Goal: Transaction & Acquisition: Purchase product/service

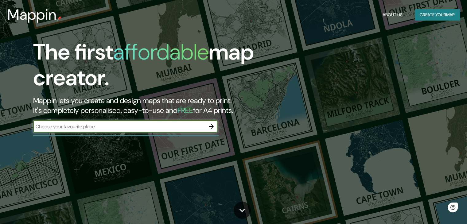
click at [140, 129] on input "text" at bounding box center [119, 126] width 172 height 7
click at [128, 128] on input "text" at bounding box center [119, 126] width 172 height 7
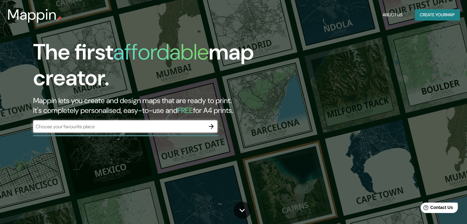
click at [84, 133] on div "​" at bounding box center [125, 127] width 184 height 14
click at [87, 125] on input "text" at bounding box center [119, 126] width 172 height 7
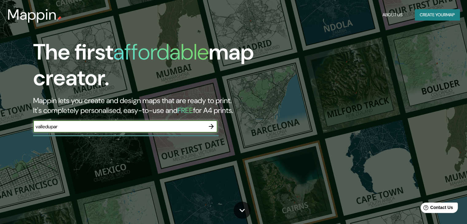
type input "valledupar"
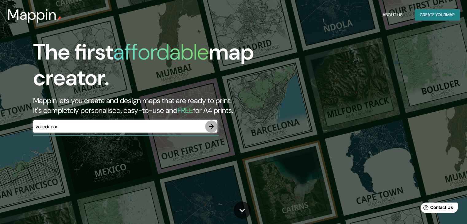
click at [213, 126] on icon "button" at bounding box center [211, 126] width 5 height 5
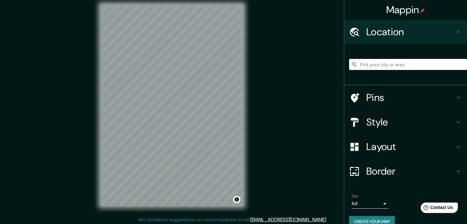
scroll to position [7, 0]
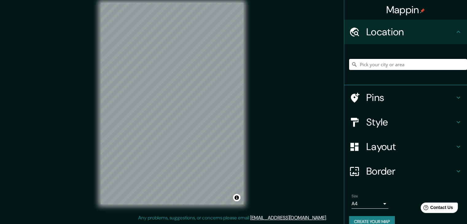
click at [373, 64] on input "Pick your city or area" at bounding box center [408, 64] width 118 height 11
type input "c"
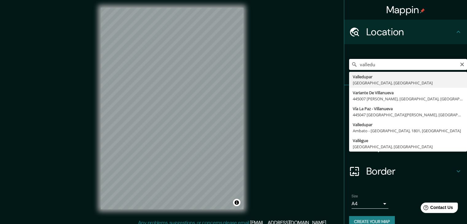
scroll to position [0, 0]
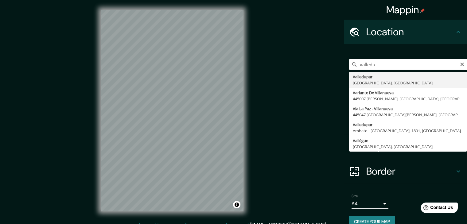
type input "Valledupar, [GEOGRAPHIC_DATA], [GEOGRAPHIC_DATA]"
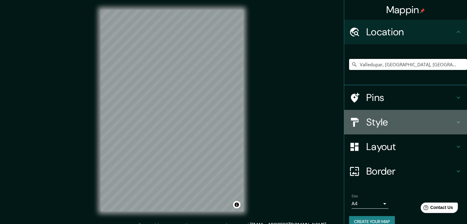
click at [401, 122] on h4 "Style" at bounding box center [410, 122] width 88 height 12
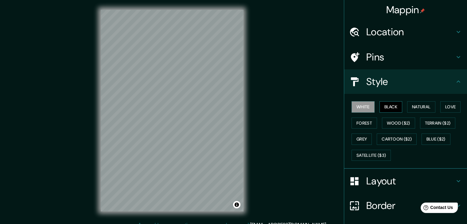
click at [387, 107] on button "Black" at bounding box center [391, 106] width 23 height 11
click at [366, 107] on button "White" at bounding box center [363, 106] width 23 height 11
click at [407, 106] on button "Natural" at bounding box center [421, 106] width 28 height 11
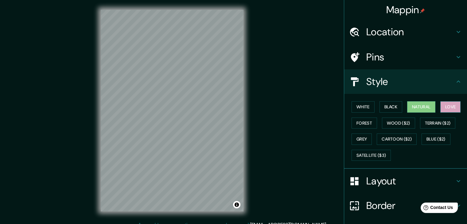
click at [445, 108] on button "Love" at bounding box center [450, 106] width 20 height 11
click at [366, 126] on button "Forest" at bounding box center [364, 123] width 25 height 11
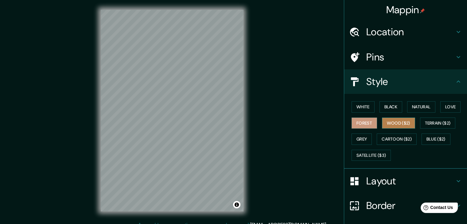
click at [405, 123] on button "Wood ($2)" at bounding box center [398, 123] width 33 height 11
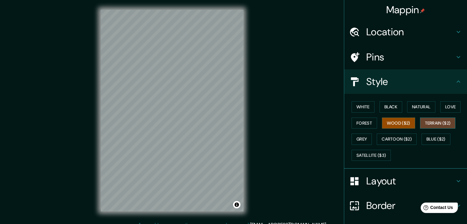
click at [423, 122] on button "Terrain ($2)" at bounding box center [438, 123] width 36 height 11
click at [358, 137] on button "Grey" at bounding box center [362, 139] width 20 height 11
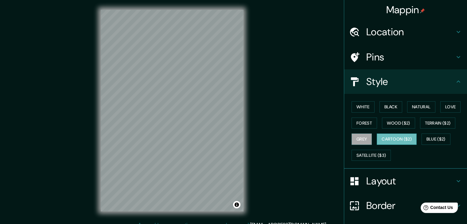
click at [389, 138] on button "Cartoon ($2)" at bounding box center [397, 139] width 40 height 11
click at [443, 135] on button "Blue ($2)" at bounding box center [436, 139] width 29 height 11
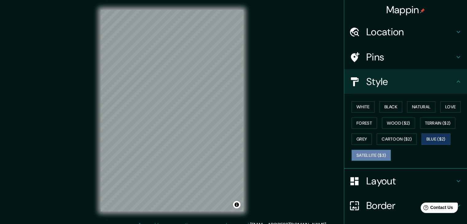
click at [369, 156] on button "Satellite ($3)" at bounding box center [371, 155] width 39 height 11
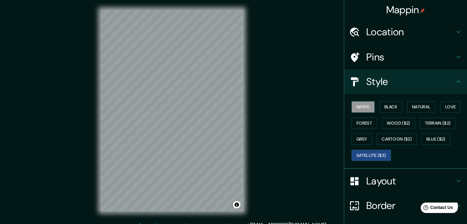
click at [358, 108] on button "White" at bounding box center [363, 106] width 23 height 11
click at [368, 155] on button "Satellite ($3)" at bounding box center [371, 155] width 39 height 11
drag, startPoint x: 365, startPoint y: 110, endPoint x: 376, endPoint y: 103, distance: 12.9
click at [365, 109] on button "White" at bounding box center [363, 106] width 23 height 11
click at [386, 107] on button "Black" at bounding box center [391, 106] width 23 height 11
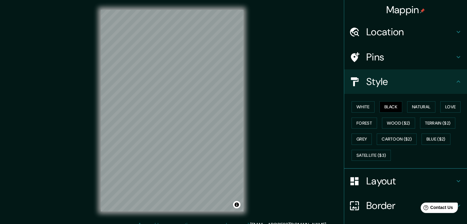
click at [392, 88] on div "Style" at bounding box center [405, 81] width 123 height 25
click at [380, 53] on h4 "Pins" at bounding box center [410, 57] width 88 height 12
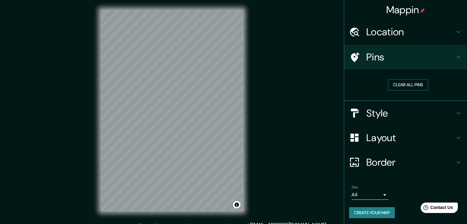
click at [402, 86] on button "Clear all pins" at bounding box center [408, 84] width 40 height 11
click at [396, 82] on button "Clear all pins" at bounding box center [408, 84] width 40 height 11
click at [391, 62] on h4 "Pins" at bounding box center [410, 57] width 88 height 12
click at [385, 39] on div "Location" at bounding box center [405, 32] width 123 height 25
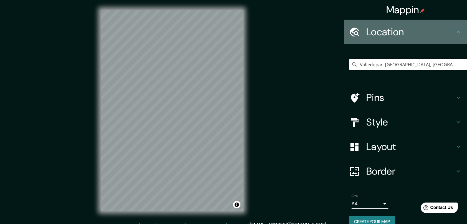
drag, startPoint x: 402, startPoint y: 21, endPoint x: 395, endPoint y: 35, distance: 15.1
click at [402, 22] on div "Location" at bounding box center [405, 32] width 123 height 25
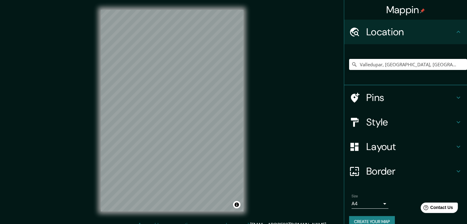
click at [394, 35] on h4 "Location" at bounding box center [410, 32] width 88 height 12
click at [372, 124] on h4 "Style" at bounding box center [410, 122] width 88 height 12
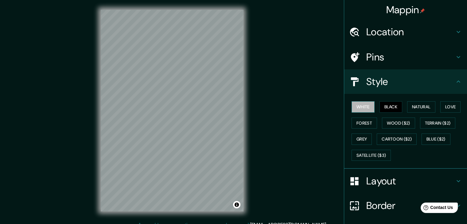
click at [367, 108] on button "White" at bounding box center [363, 106] width 23 height 11
click at [383, 84] on h4 "Style" at bounding box center [410, 82] width 88 height 12
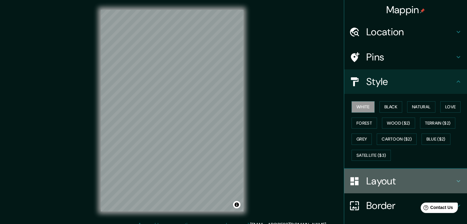
click at [376, 175] on h4 "Layout" at bounding box center [410, 181] width 88 height 12
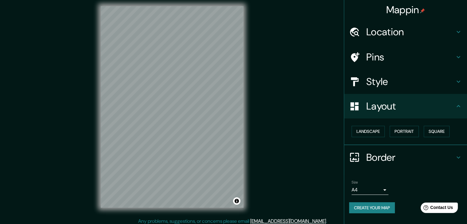
scroll to position [7, 0]
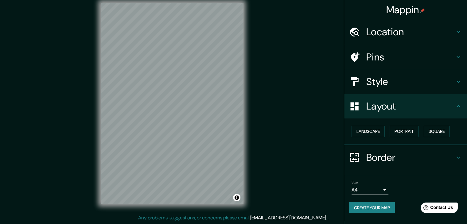
click at [388, 106] on h4 "Layout" at bounding box center [410, 106] width 88 height 12
drag, startPoint x: 255, startPoint y: 126, endPoint x: 271, endPoint y: 155, distance: 33.4
click at [276, 157] on div "Mappin Location [GEOGRAPHIC_DATA], [GEOGRAPHIC_DATA], [GEOGRAPHIC_DATA] Pins St…" at bounding box center [233, 108] width 467 height 231
click at [217, 137] on div at bounding box center [218, 135] width 5 height 5
click at [224, 133] on div at bounding box center [225, 133] width 5 height 5
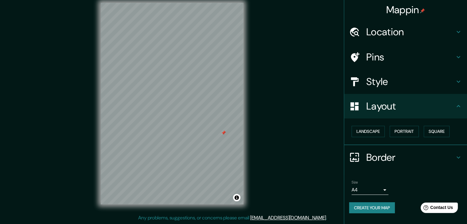
click at [221, 132] on div at bounding box center [223, 133] width 5 height 5
click at [365, 208] on button "Create your map" at bounding box center [372, 207] width 46 height 11
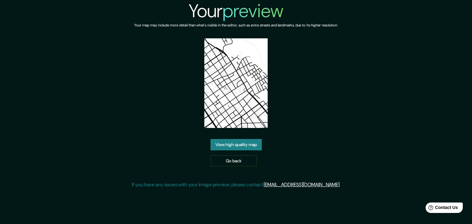
click at [235, 139] on div "View high quality map Go back" at bounding box center [235, 152] width 51 height 27
click at [235, 139] on link "View high quality map" at bounding box center [235, 144] width 51 height 11
